Goal: Task Accomplishment & Management: Use online tool/utility

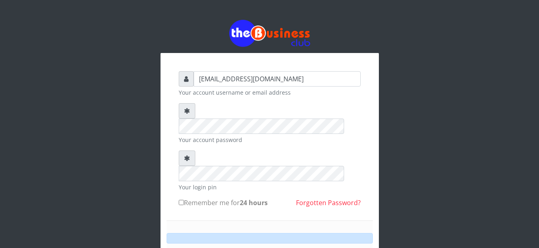
click at [355, 135] on small "Your account password" at bounding box center [270, 139] width 182 height 8
click at [182, 200] on input "Remember me for 24 hours" at bounding box center [181, 202] width 5 height 5
checkbox input "true"
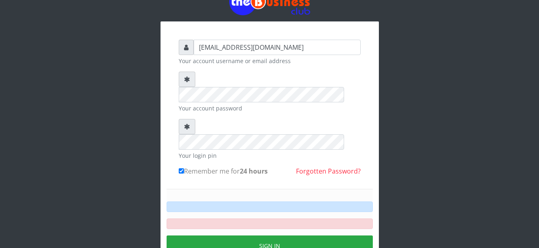
scroll to position [32, 0]
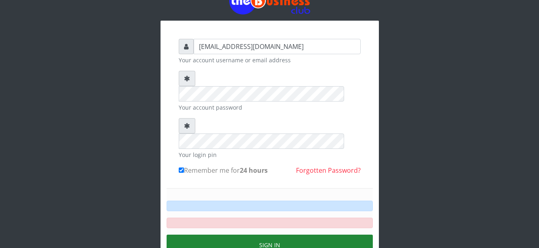
click at [219, 234] on button "Sign in" at bounding box center [269, 244] width 206 height 21
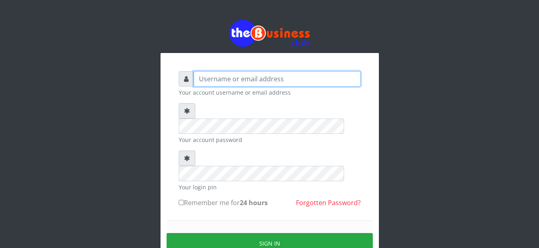
type input "[EMAIL_ADDRESS][DOMAIN_NAME]"
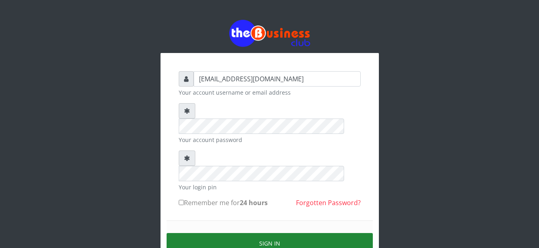
click at [229, 233] on button "Sign in" at bounding box center [269, 243] width 206 height 21
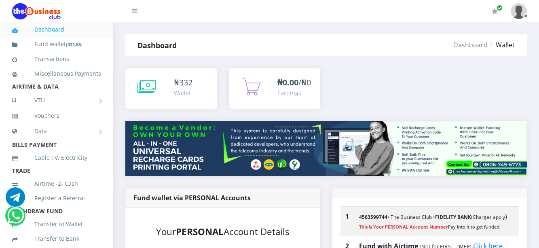
click at [332, 103] on div "₦ 332 Wallet ₦0.00 /₦0 Earnings" at bounding box center [325, 94] width 413 height 53
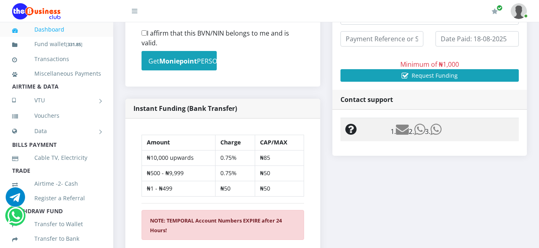
scroll to position [347, 0]
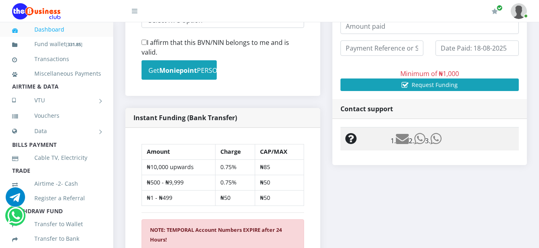
click at [75, 28] on link "Dashboard" at bounding box center [56, 29] width 89 height 19
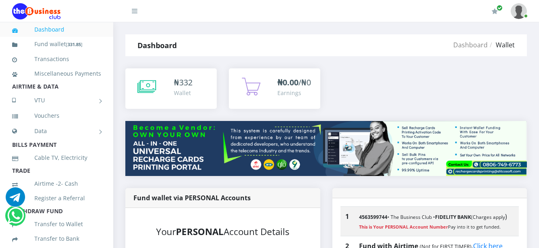
click at [401, 108] on div "₦ 332 Wallet ₦0.00 /₦0 Earnings" at bounding box center [325, 94] width 413 height 53
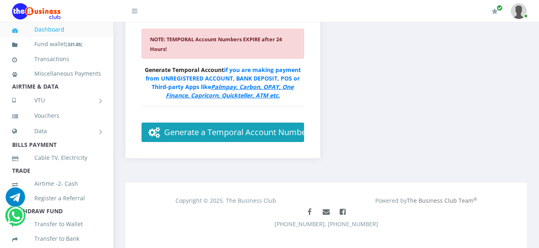
scroll to position [557, 0]
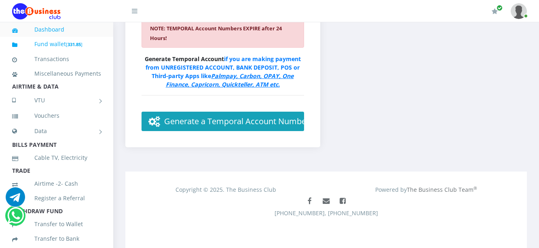
click at [58, 43] on link "Fund wallet [ 331.85 ]" at bounding box center [56, 44] width 89 height 19
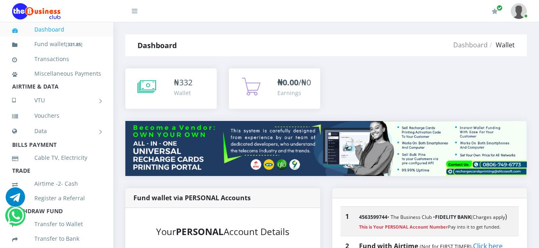
click at [388, 97] on div "₦ 332 Wallet ₦0.00 /₦0 Earnings" at bounding box center [325, 94] width 413 height 53
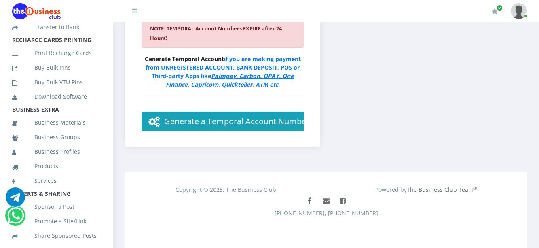
scroll to position [222, 0]
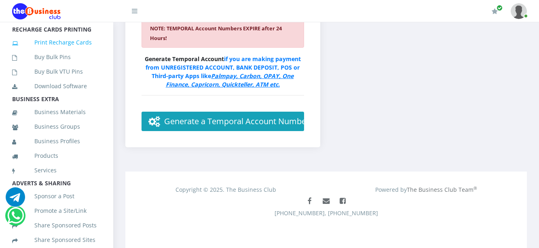
click at [67, 52] on link "Print Recharge Cards" at bounding box center [56, 42] width 89 height 19
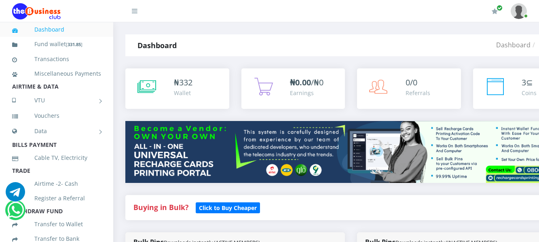
click at [375, 48] on div "Dashboard Bulkpins" at bounding box center [426, 45] width 301 height 22
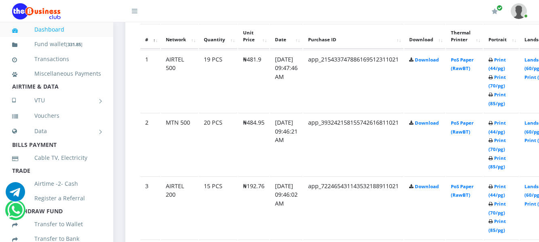
scroll to position [436, 0]
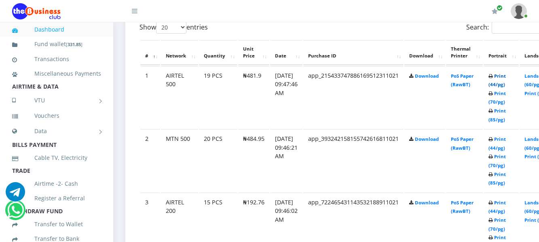
click at [505, 76] on link "Print (44/pg)" at bounding box center [496, 80] width 17 height 15
click at [505, 97] on link "Print (70/pg)" at bounding box center [496, 97] width 17 height 15
click at [505, 232] on link "Print (70/pg)" at bounding box center [496, 224] width 17 height 15
click at [505, 168] on link "Print (70/pg)" at bounding box center [496, 160] width 17 height 15
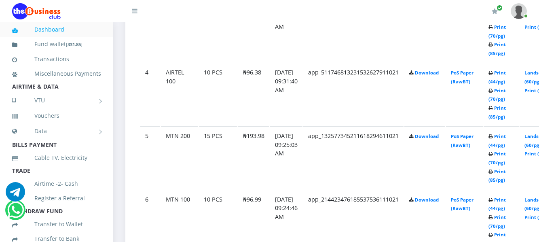
scroll to position [630, 0]
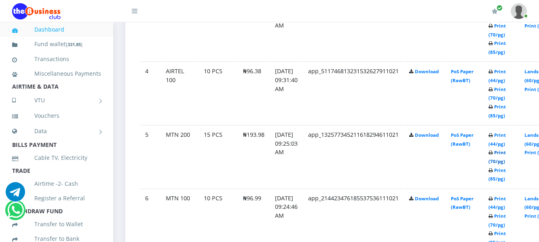
click at [505, 164] on link "Print (70/pg)" at bounding box center [496, 156] width 17 height 15
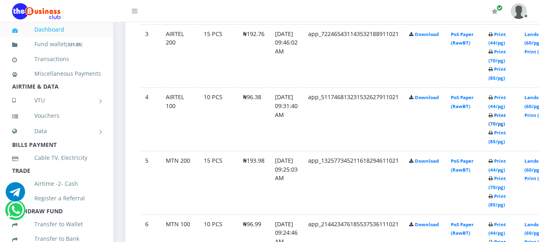
scroll to position [630, 0]
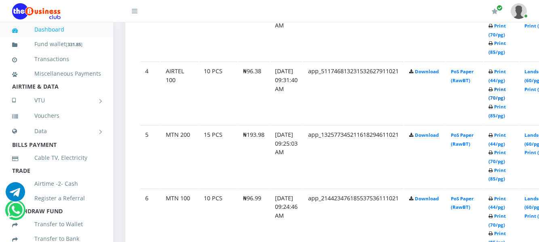
click at [505, 98] on link "Print (70/pg)" at bounding box center [496, 93] width 17 height 15
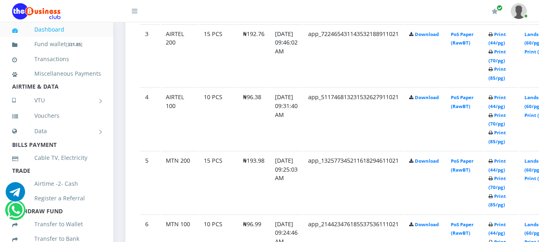
scroll to position [630, 0]
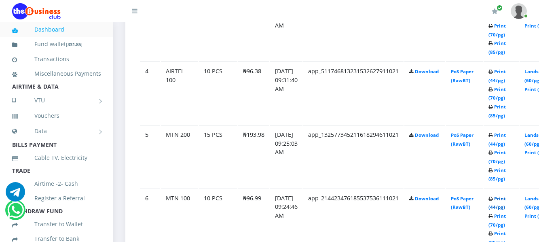
click at [505, 200] on link "Print (44/pg)" at bounding box center [496, 202] width 17 height 15
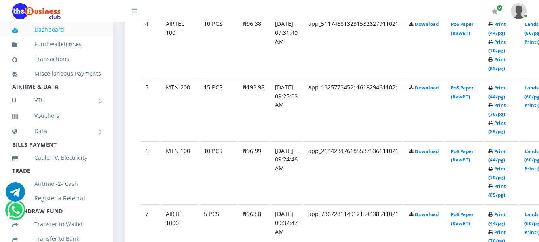
scroll to position [679, 0]
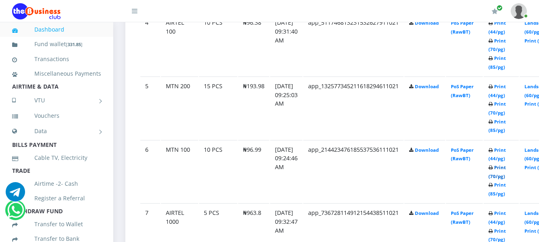
click at [505, 178] on link "Print (70/pg)" at bounding box center [496, 171] width 17 height 15
